Goal: Find specific page/section: Find specific page/section

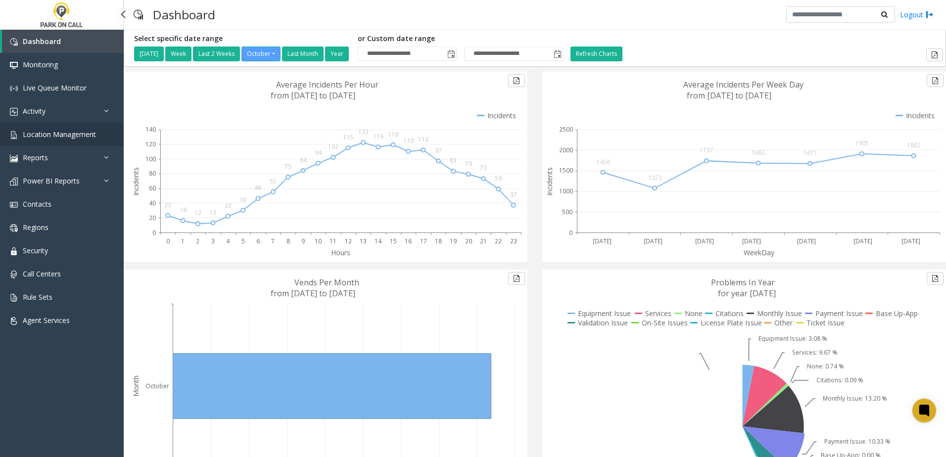
click at [47, 130] on span "Location Management" at bounding box center [59, 134] width 73 height 9
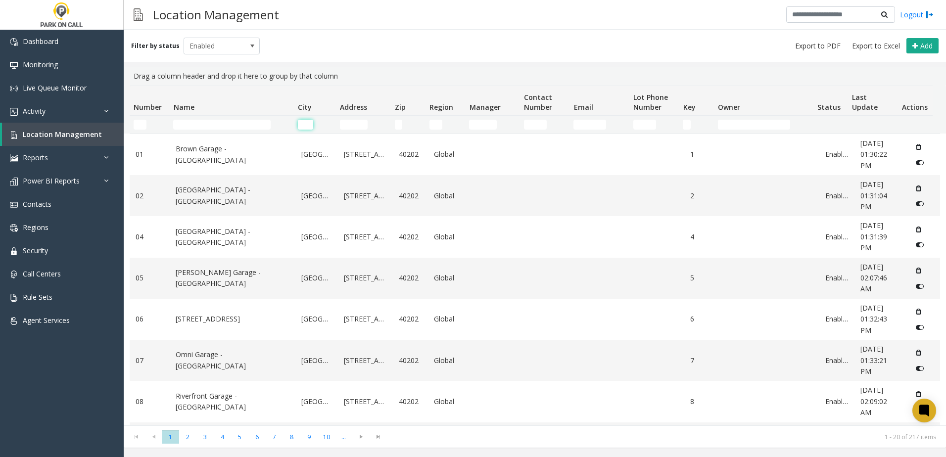
click at [310, 126] on input "City Filter" at bounding box center [305, 125] width 15 height 10
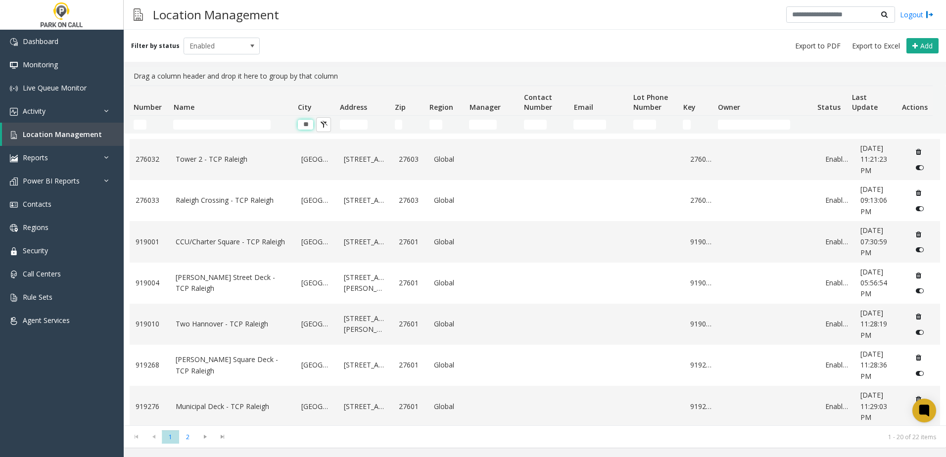
scroll to position [532, 0]
click at [185, 432] on span "2" at bounding box center [187, 436] width 17 height 13
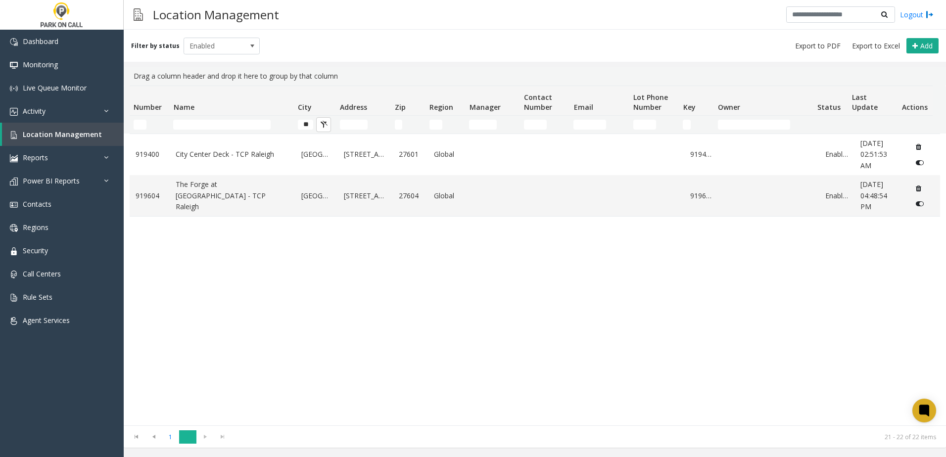
scroll to position [0, 0]
click at [172, 437] on span "1" at bounding box center [170, 436] width 17 height 13
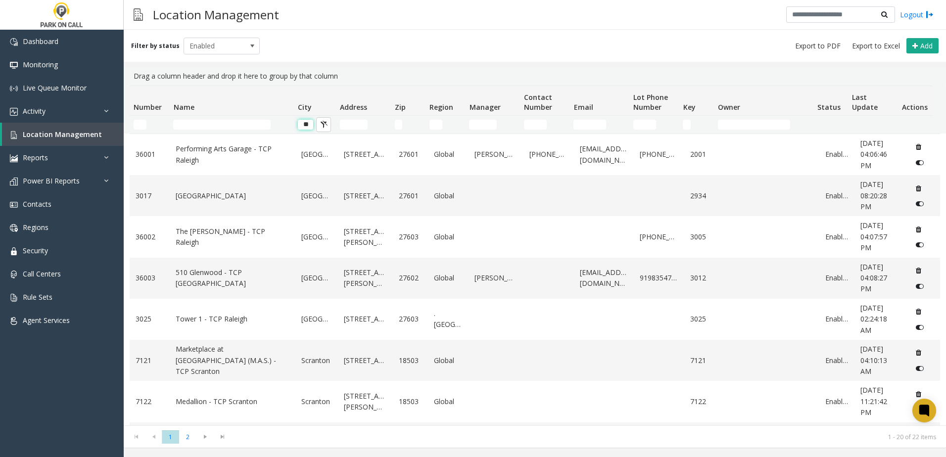
click at [302, 125] on input "**" at bounding box center [305, 125] width 15 height 10
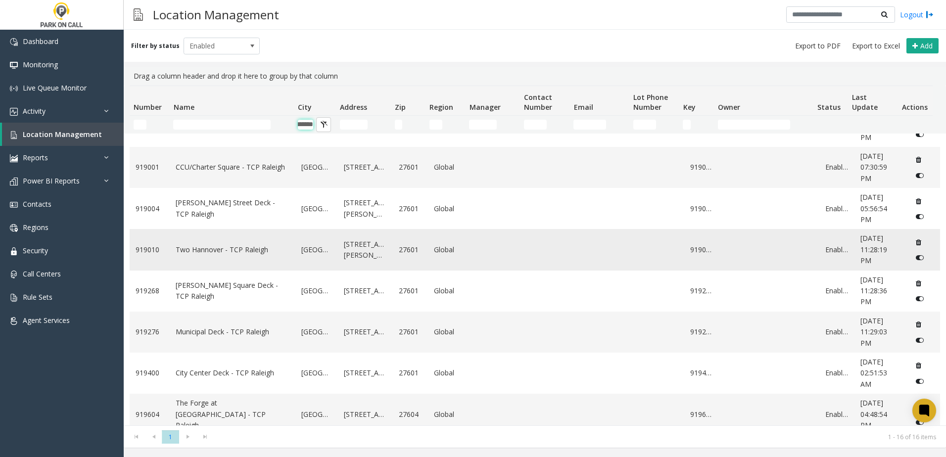
scroll to position [368, 0]
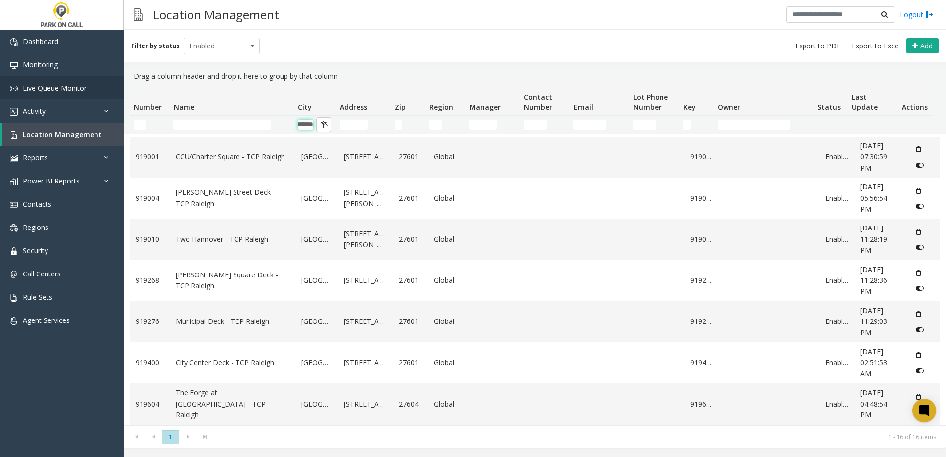
type input "*******"
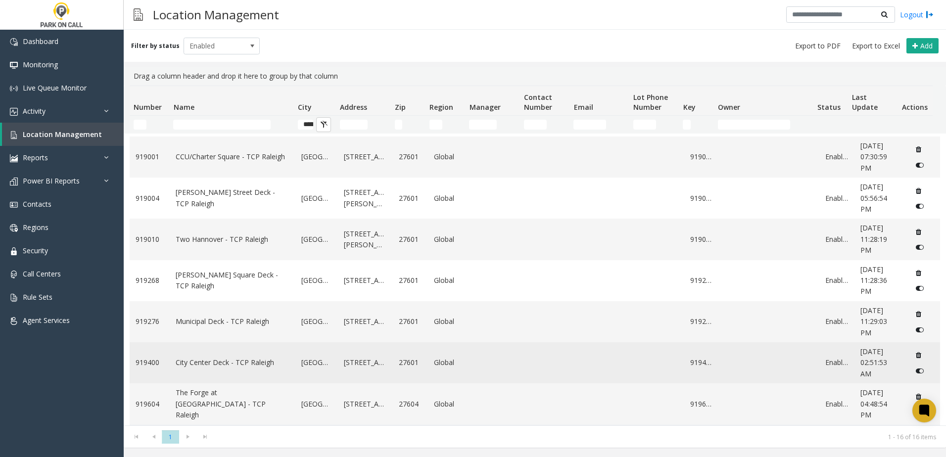
click at [214, 358] on link "City Center Deck - TCP Raleigh" at bounding box center [233, 362] width 114 height 11
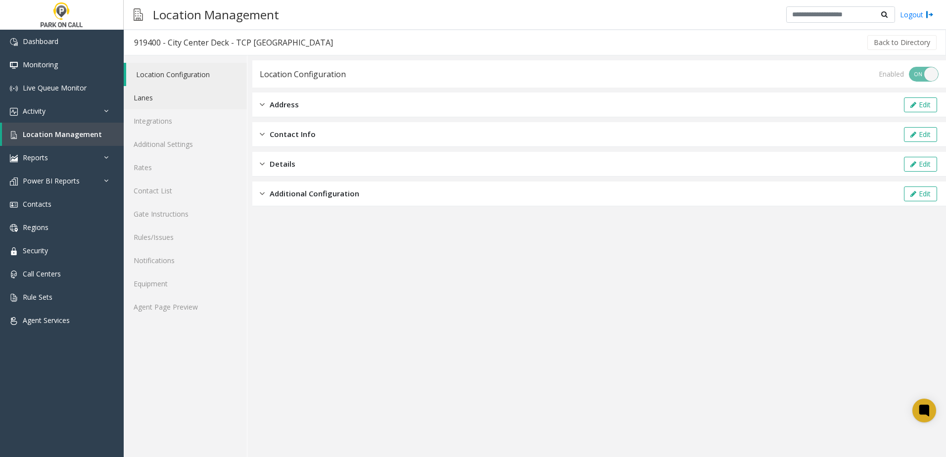
click at [183, 101] on link "Lanes" at bounding box center [185, 97] width 123 height 23
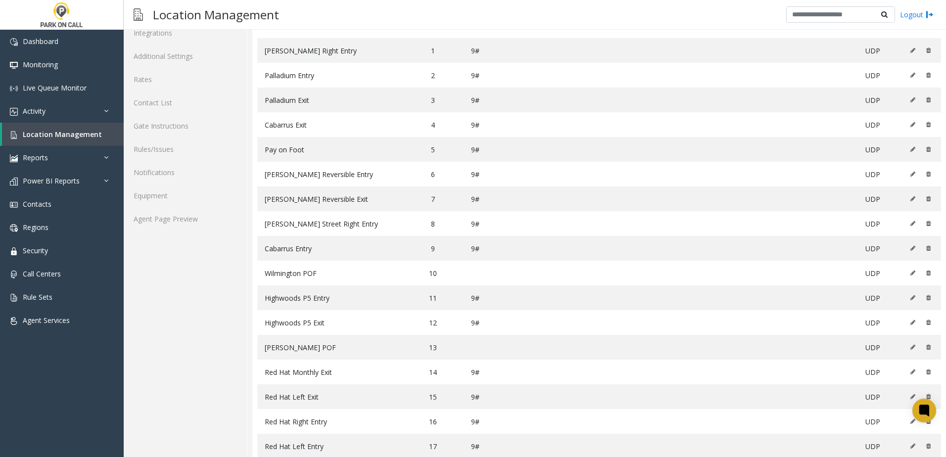
scroll to position [99, 0]
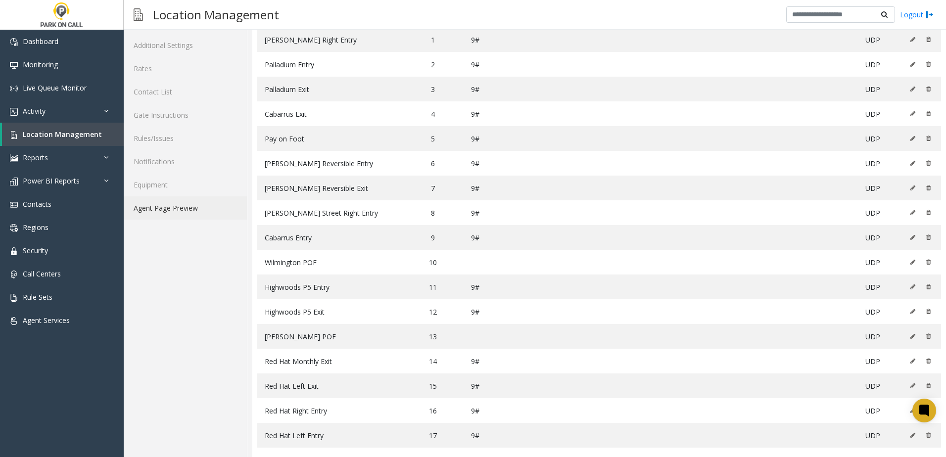
click at [197, 199] on link "Agent Page Preview" at bounding box center [185, 207] width 123 height 23
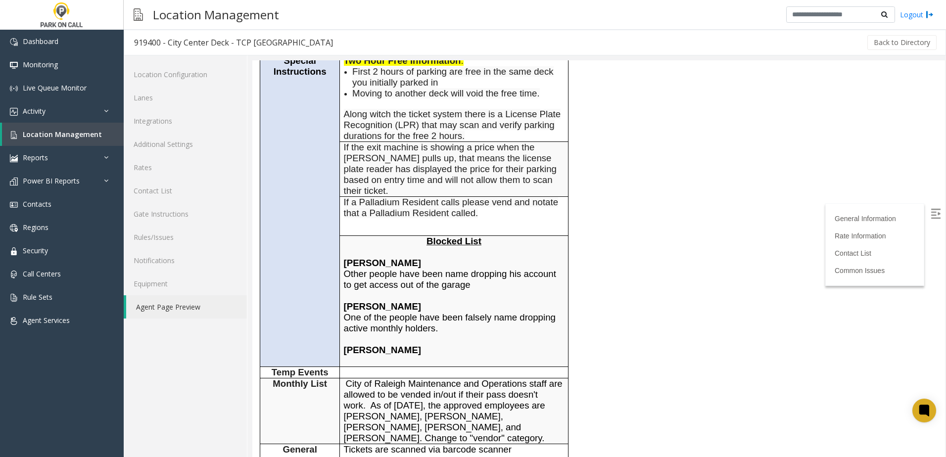
scroll to position [346, 0]
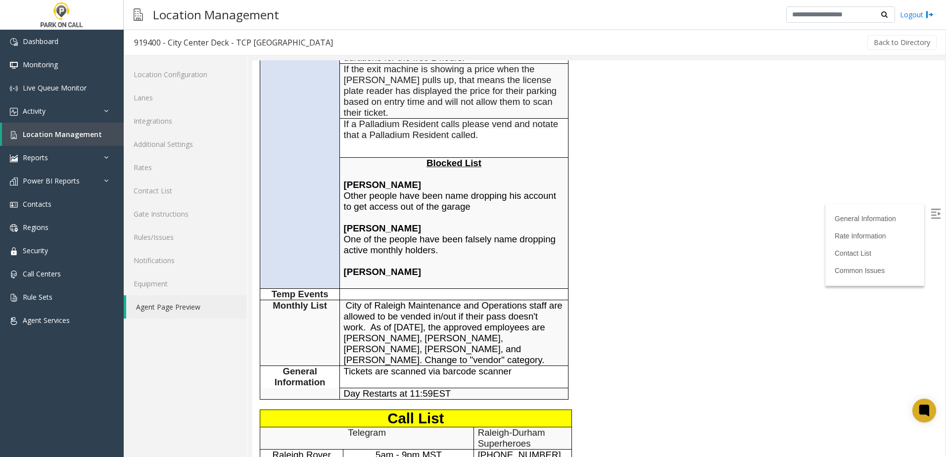
drag, startPoint x: 350, startPoint y: 184, endPoint x: 525, endPoint y: 194, distance: 174.9
click at [525, 194] on p "[PERSON_NAME] Other people have been name dropping his account to get access ou…" at bounding box center [454, 212] width 221 height 87
drag, startPoint x: 525, startPoint y: 194, endPoint x: 432, endPoint y: 203, distance: 93.4
click at [432, 203] on p "[PERSON_NAME] Other people have been name dropping his account to get access ou…" at bounding box center [454, 212] width 221 height 87
drag, startPoint x: 348, startPoint y: 185, endPoint x: 455, endPoint y: 221, distance: 113.2
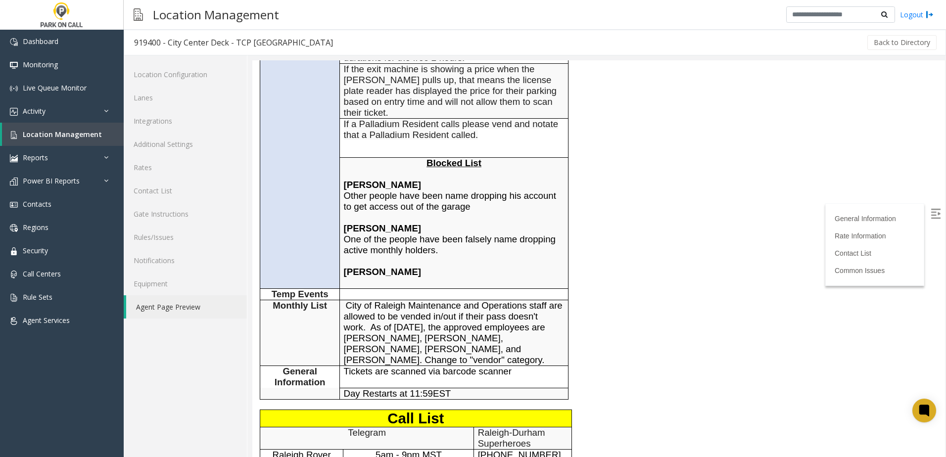
click at [455, 221] on p "[PERSON_NAME] Other people have been name dropping his account to get access ou…" at bounding box center [454, 212] width 221 height 87
drag, startPoint x: 455, startPoint y: 221, endPoint x: 459, endPoint y: 239, distance: 19.2
click at [459, 239] on p "[PERSON_NAME] Other people have been name dropping his account to get access ou…" at bounding box center [454, 212] width 221 height 87
click at [376, 235] on span "[PERSON_NAME] Other people have been name dropping his account to get access ou…" at bounding box center [450, 218] width 212 height 76
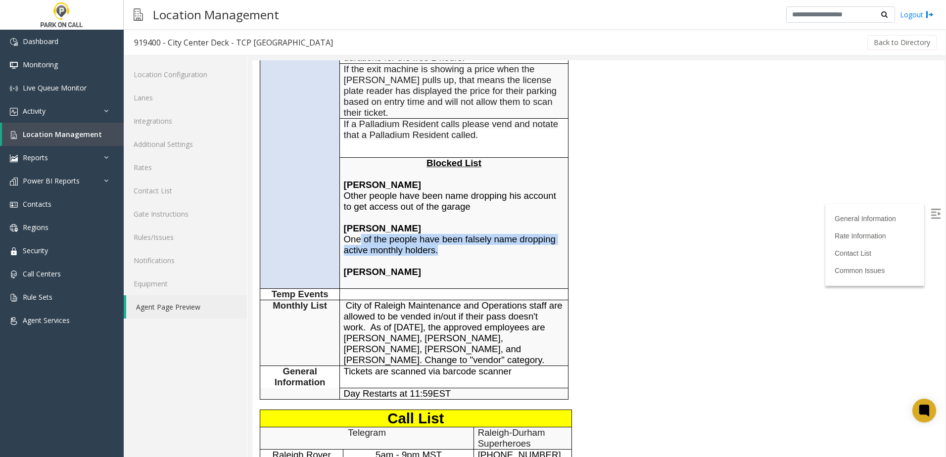
click at [376, 235] on span "[PERSON_NAME] Other people have been name dropping his account to get access ou…" at bounding box center [450, 218] width 212 height 76
drag, startPoint x: 376, startPoint y: 235, endPoint x: 395, endPoint y: 243, distance: 20.2
click at [395, 243] on span "[PERSON_NAME] Other people have been name dropping his account to get access ou…" at bounding box center [450, 218] width 212 height 76
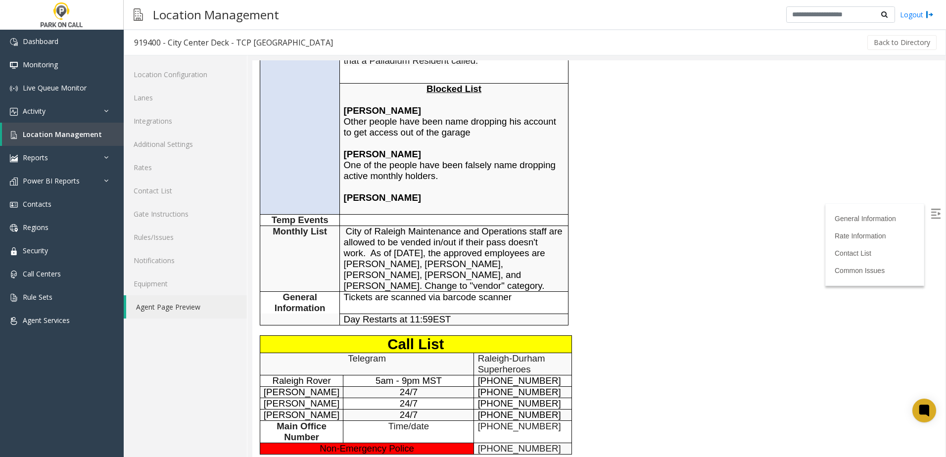
scroll to position [445, 0]
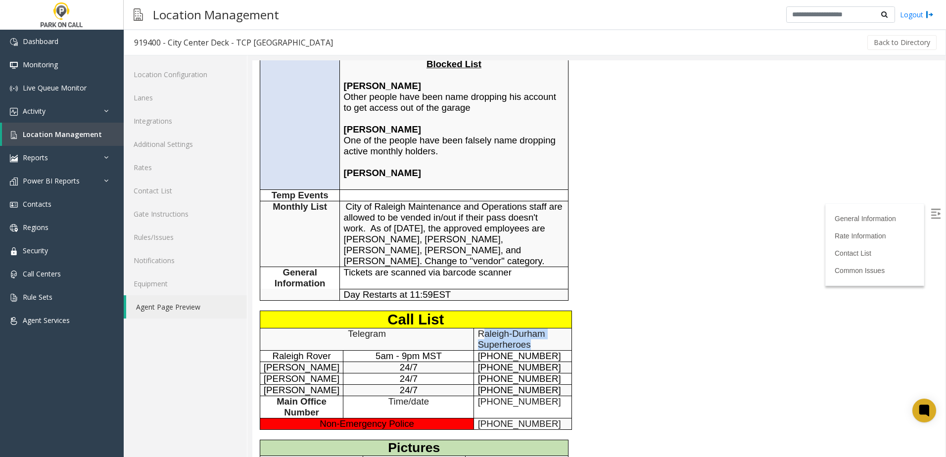
drag, startPoint x: 479, startPoint y: 321, endPoint x: 546, endPoint y: 329, distance: 66.8
click at [546, 329] on p "Raleigh-Durham Superheroes" at bounding box center [523, 339] width 90 height 22
click at [544, 331] on p "Raleigh-Durham Superheroes" at bounding box center [523, 339] width 90 height 22
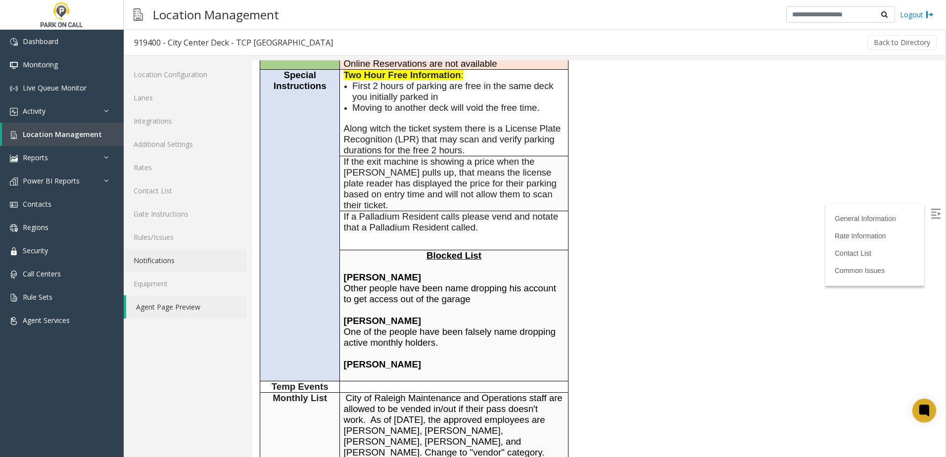
scroll to position [249, 0]
